Goal: Navigation & Orientation: Find specific page/section

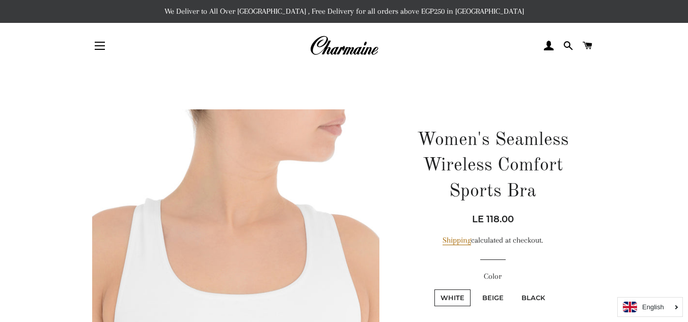
click at [368, 62] on header "Site navigation Home NEW Spring/Summer '25 Search" at bounding box center [344, 46] width 688 height 46
click at [369, 50] on img at bounding box center [344, 46] width 69 height 22
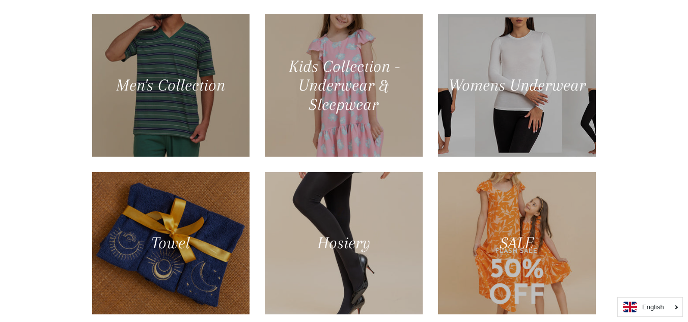
scroll to position [616, 0]
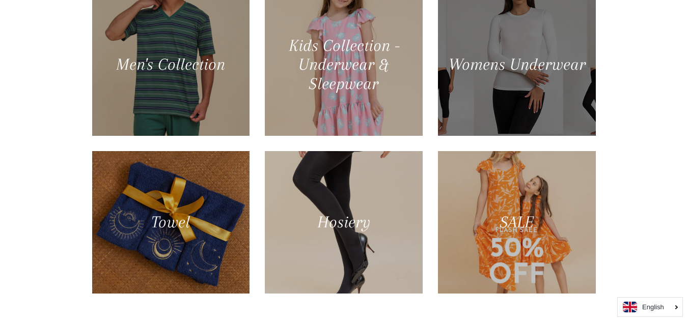
click at [542, 97] on div at bounding box center [517, 64] width 162 height 147
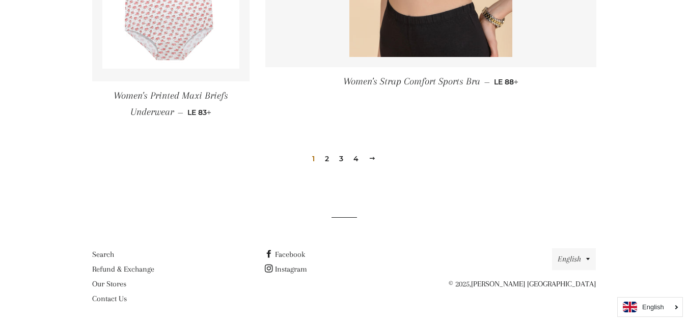
scroll to position [1577, 0]
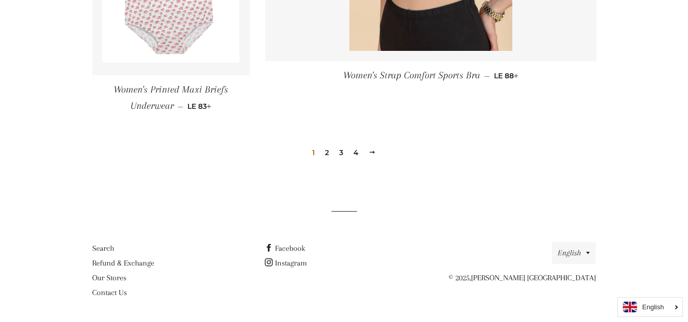
click at [373, 148] on link "Next" at bounding box center [372, 153] width 15 height 16
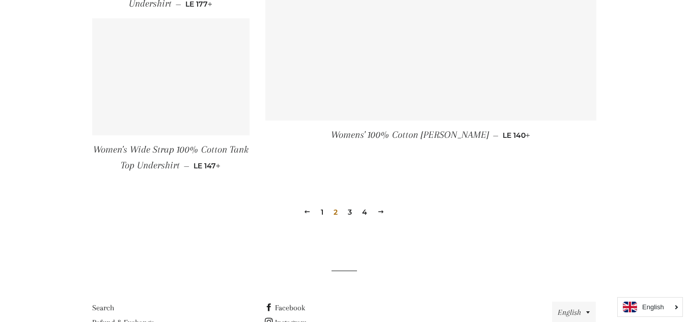
scroll to position [1526, 0]
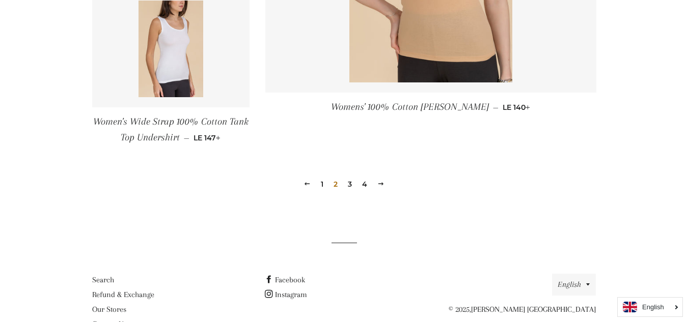
click at [383, 178] on link "Next" at bounding box center [380, 184] width 15 height 16
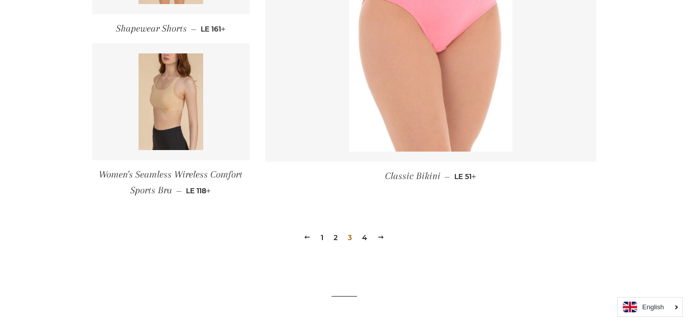
scroll to position [1475, 0]
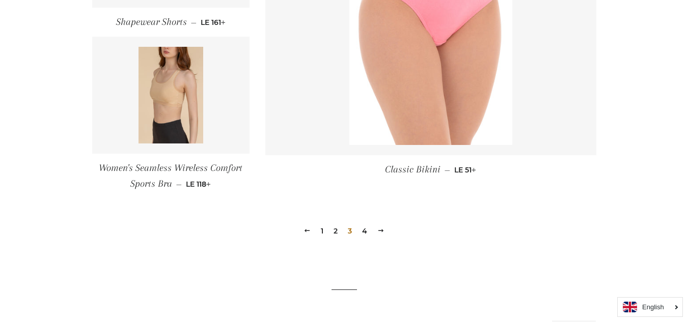
click at [377, 233] on span at bounding box center [380, 231] width 7 height 8
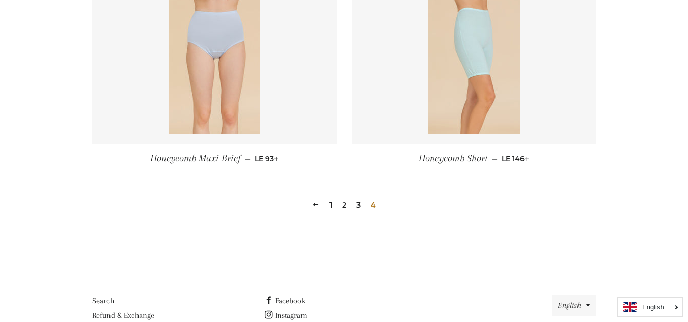
scroll to position [641, 0]
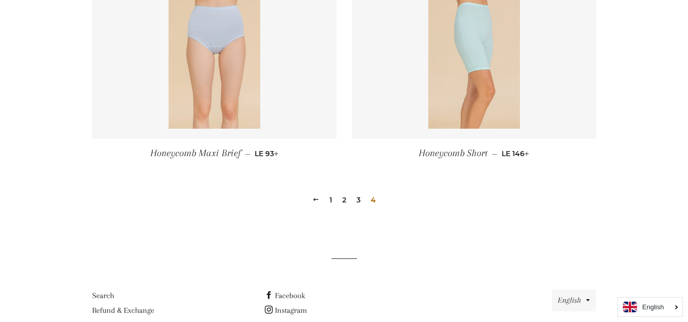
click at [330, 201] on link "1" at bounding box center [330, 200] width 11 height 15
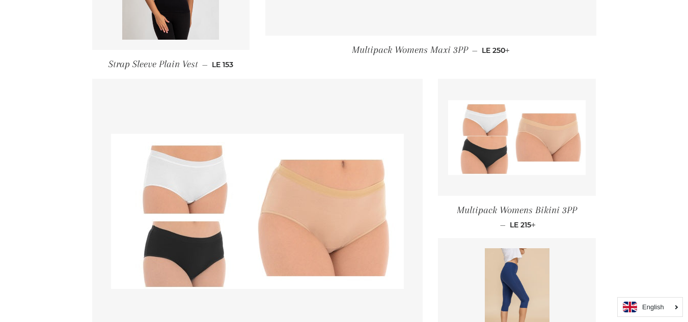
scroll to position [992, 0]
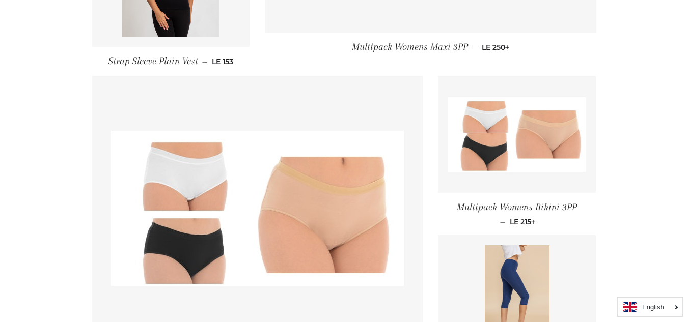
drag, startPoint x: 686, startPoint y: 177, endPoint x: 695, endPoint y: 189, distance: 14.6
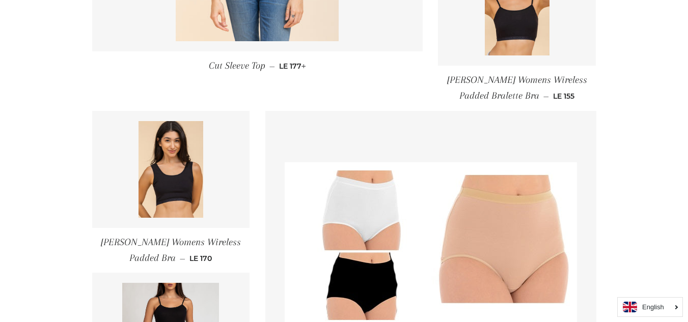
scroll to position [499, 0]
